Goal: Navigation & Orientation: Find specific page/section

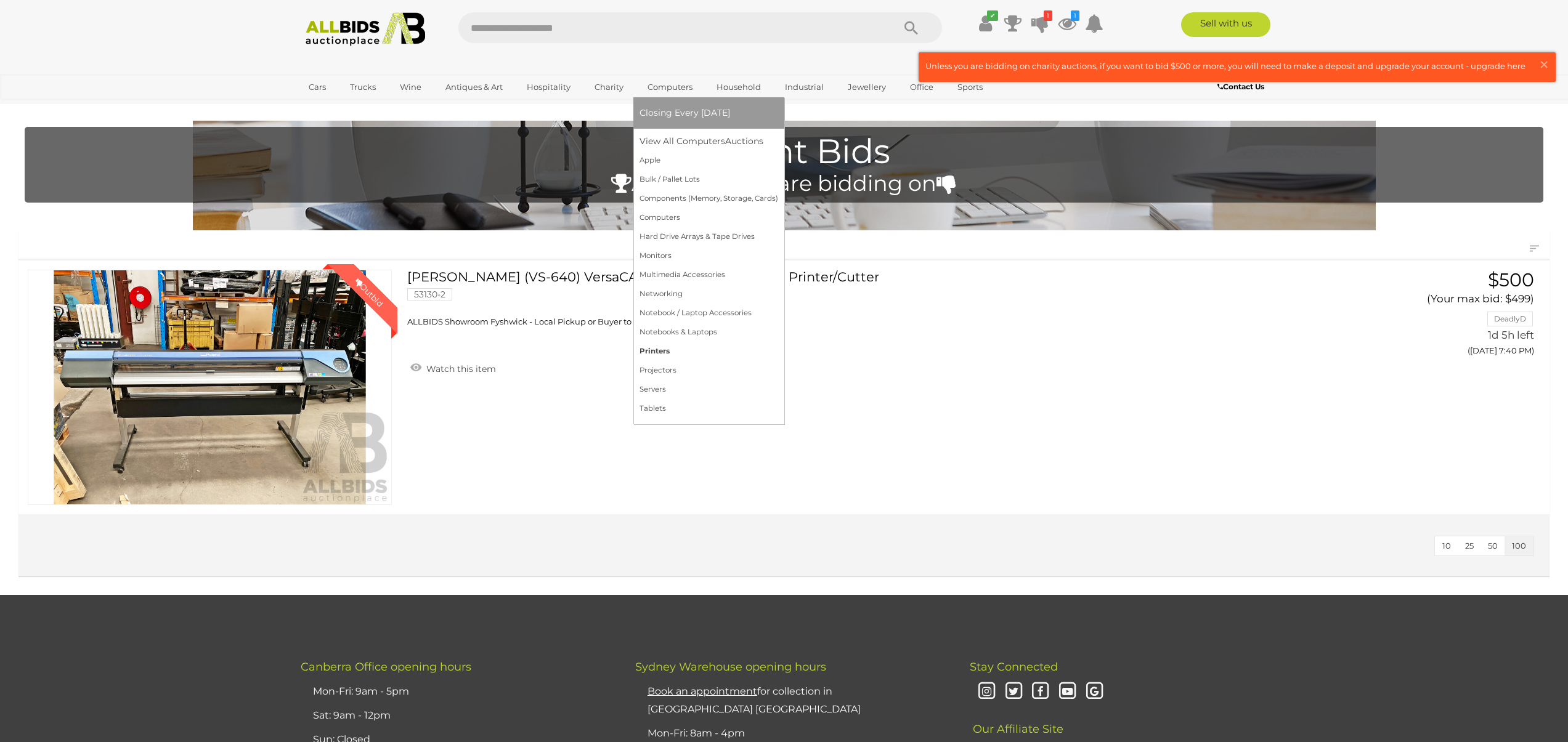
click at [660, 352] on link "Printers" at bounding box center [708, 351] width 138 height 19
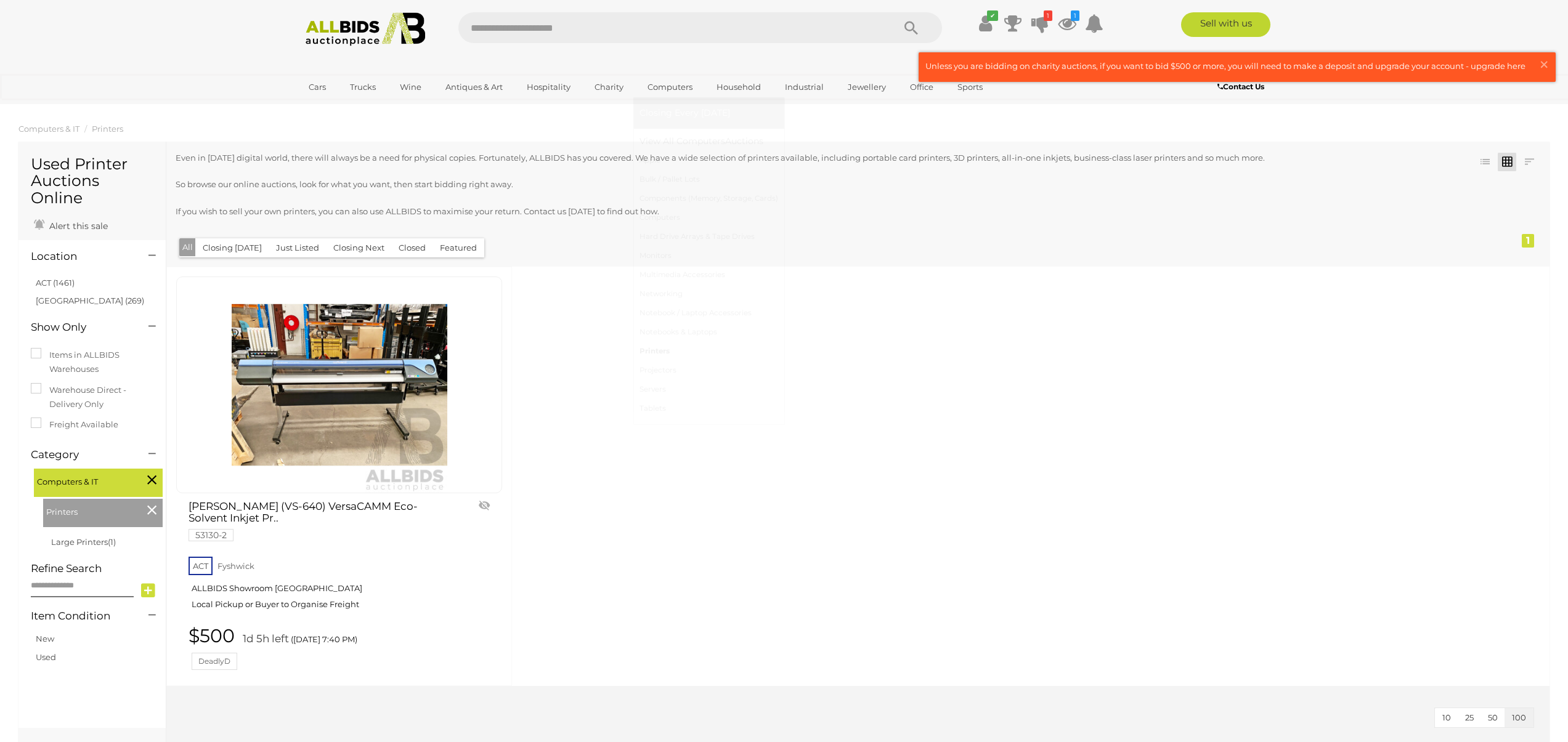
click at [659, 353] on link "Printers" at bounding box center [708, 351] width 138 height 19
click at [656, 351] on link "Printers" at bounding box center [708, 351] width 138 height 19
click at [692, 332] on link "Notebooks & Laptops" at bounding box center [708, 332] width 138 height 19
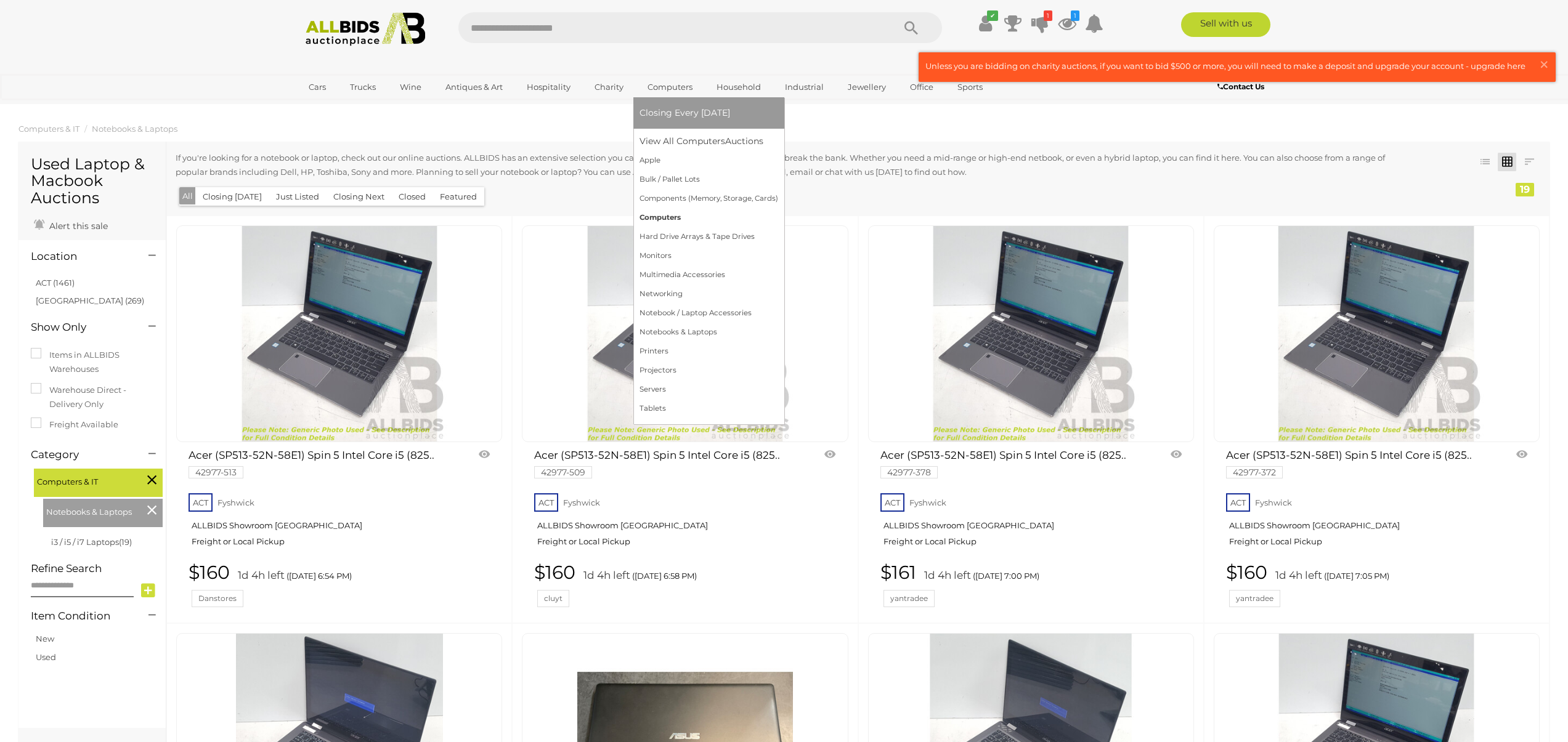
click at [662, 220] on link "Computers" at bounding box center [708, 217] width 138 height 19
